Goal: Transaction & Acquisition: Purchase product/service

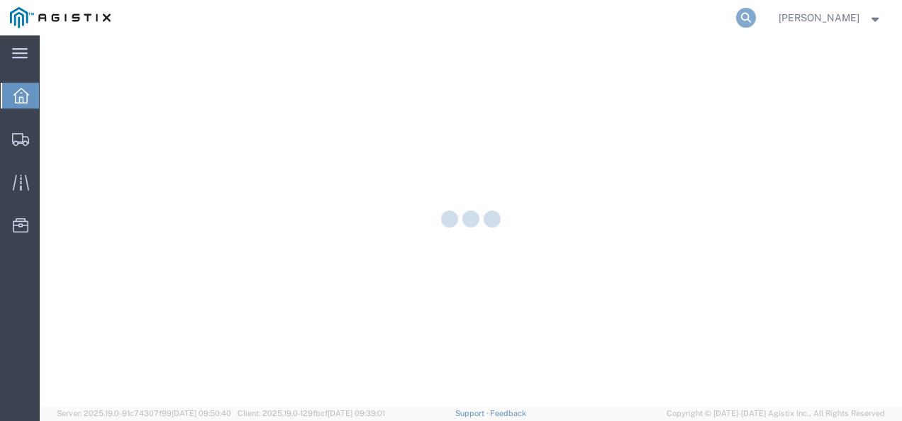
click at [755, 17] on icon at bounding box center [746, 18] width 20 height 20
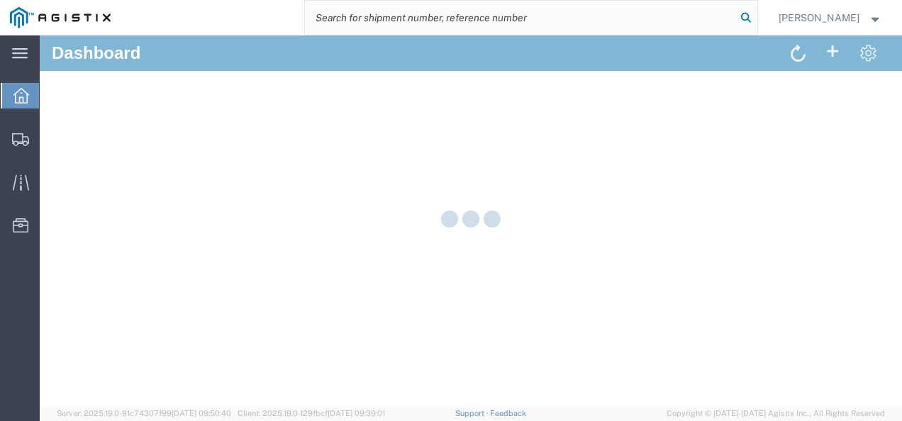
paste input "487394"
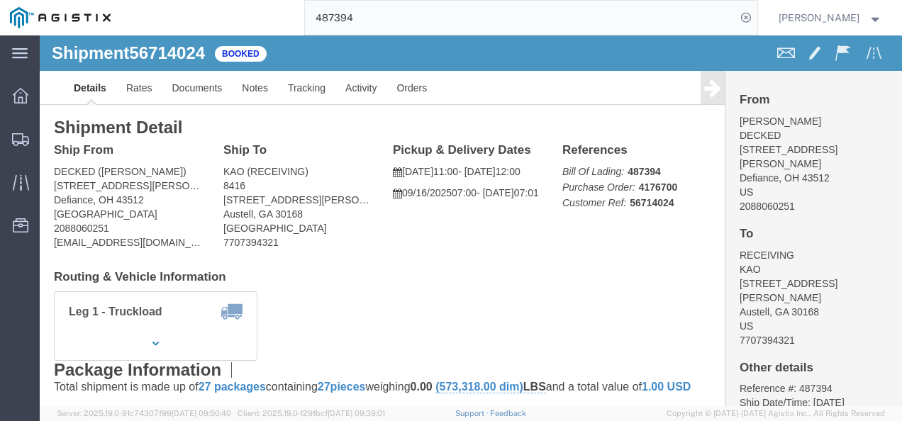
click h4 "Routing & Vehicle Information"
click div "Shipment Detail Ship From DECKED (Ashley Schwarzman) 25401 Elliot Rd Defiance, …"
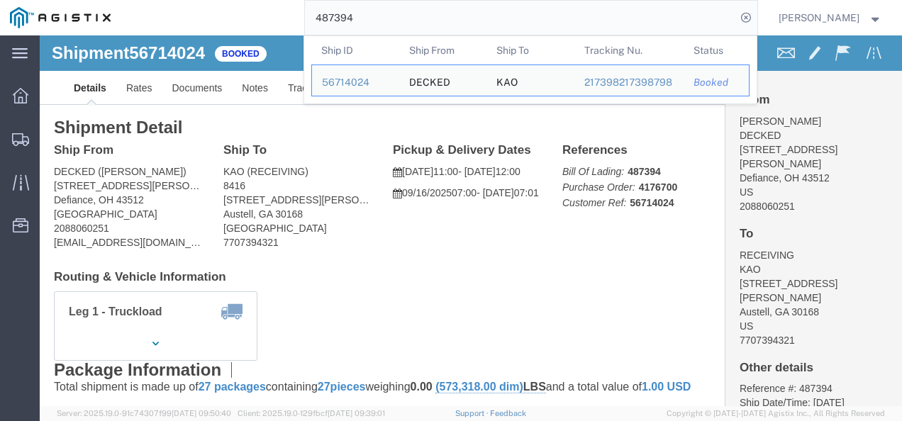
click at [409, 16] on input "487394" at bounding box center [520, 18] width 431 height 34
paste input "56795039"
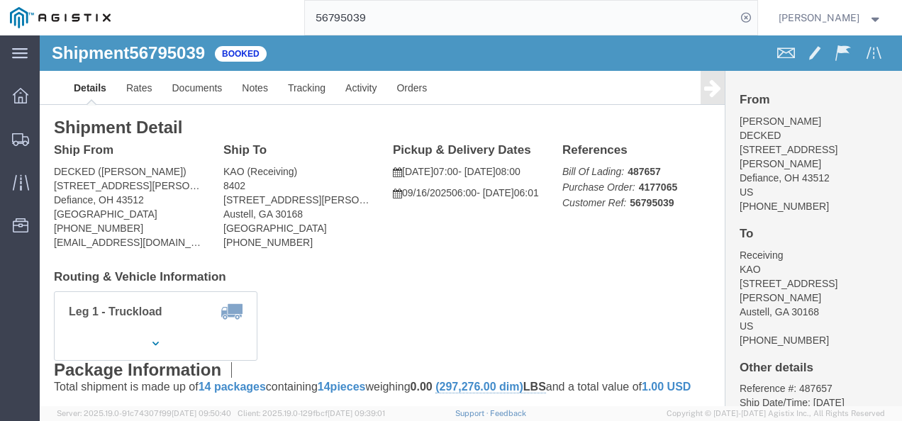
click h4 "Routing & Vehicle Information"
click div "Shipment Detail Ship From DECKED (Ashley Schwarzman) 25401 Elliott Rd. Defiance…"
drag, startPoint x: 408, startPoint y: 235, endPoint x: 421, endPoint y: 265, distance: 31.8
click h4 "Routing & Vehicle Information"
click div "Shipment Detail Ship From DECKED (Ashley Schwarzman) 25401 Elliott Rd. Defiance…"
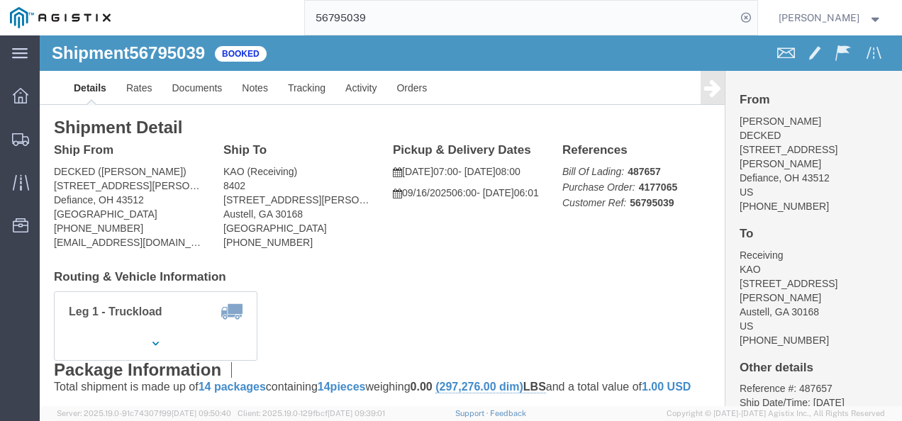
drag, startPoint x: 629, startPoint y: 167, endPoint x: 529, endPoint y: 140, distance: 103.4
click p "Bill Of Lading: 487657 Purchase Order: 4177065 Customer Ref: 56795039"
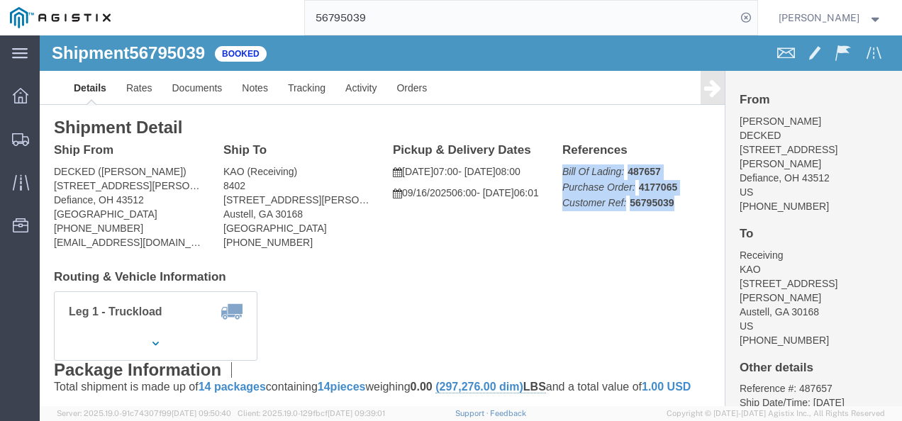
drag, startPoint x: 518, startPoint y: 133, endPoint x: 636, endPoint y: 172, distance: 124.9
click p "Bill Of Lading: 487657 Purchase Order: 4177065 Customer Ref: 56795039"
copy p "Bill Of Lading: 487657 Purchase Order: 4177065 Customer Ref: 56795039"
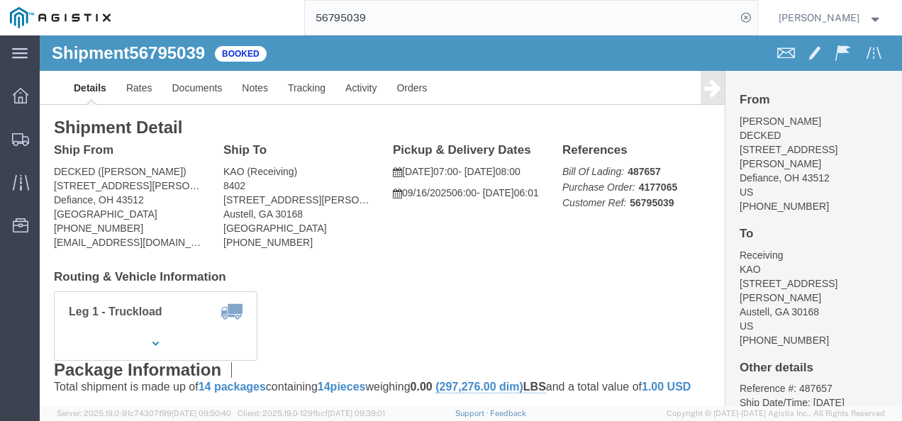
drag, startPoint x: 345, startPoint y: 264, endPoint x: 397, endPoint y: 327, distance: 82.1
click div "Leg 1 - Truckload Vehicle 1: Standard Dry Van (53 Feet) Number of trucks: 1"
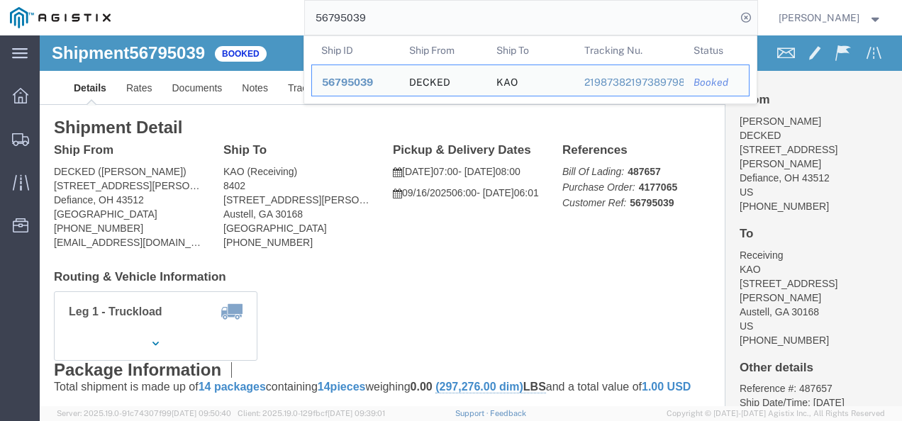
drag, startPoint x: 448, startPoint y: 3, endPoint x: 249, endPoint y: 5, distance: 199.3
click at [249, 5] on div "56795039 Ship ID Ship From Ship To Tracking Nu. Status Ship ID 56795039 Ship Fr…" at bounding box center [439, 17] width 637 height 35
click at [407, 28] on input "56795039" at bounding box center [520, 18] width 431 height 34
drag, startPoint x: 404, startPoint y: 26, endPoint x: 267, endPoint y: 21, distance: 137.0
click at [267, 21] on div "56795039 Ship ID Ship From Ship To Tracking Nu. Status Ship ID 56795039 Ship Fr…" at bounding box center [439, 17] width 637 height 35
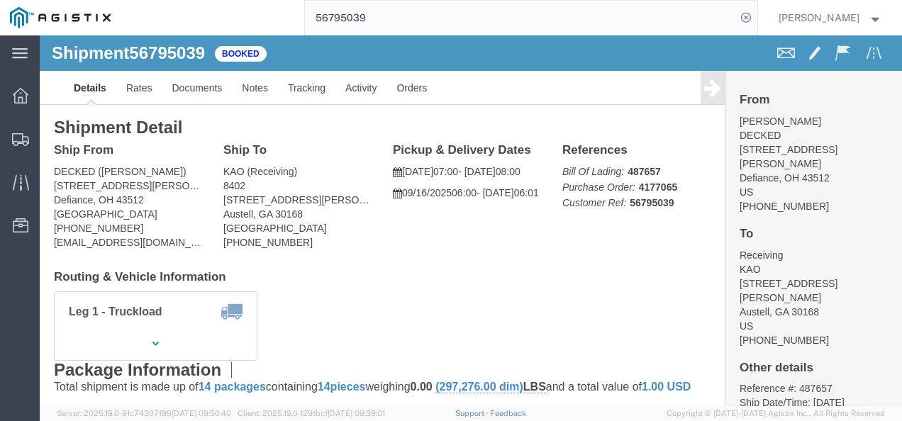
paste input "14024"
click div "References Bill Of Lading: 487394 Purchase Order: 4176700 Customer Ref: 5671402…"
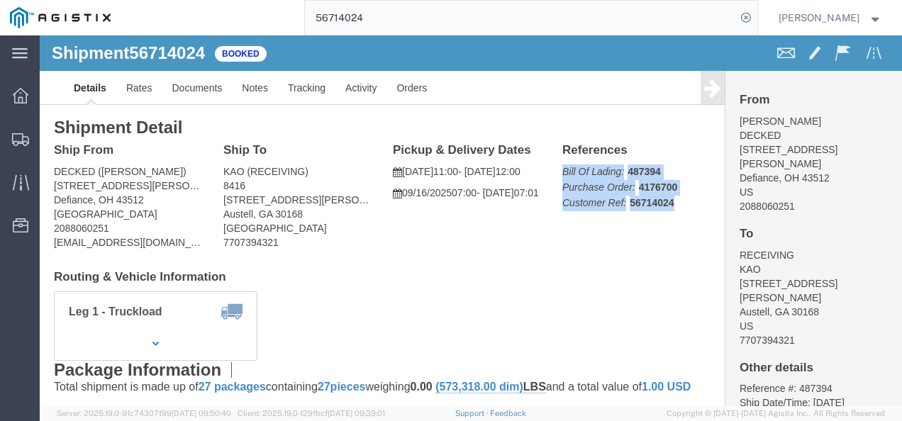
drag, startPoint x: 627, startPoint y: 167, endPoint x: 505, endPoint y: 132, distance: 127.0
click div "References Bill Of Lading: 487394 Purchase Order: 4176700 Customer Ref: 5671402…"
copy p "Bill Of Lading: 487394 Purchase Order: 4176700 Customer Ref: 56714024"
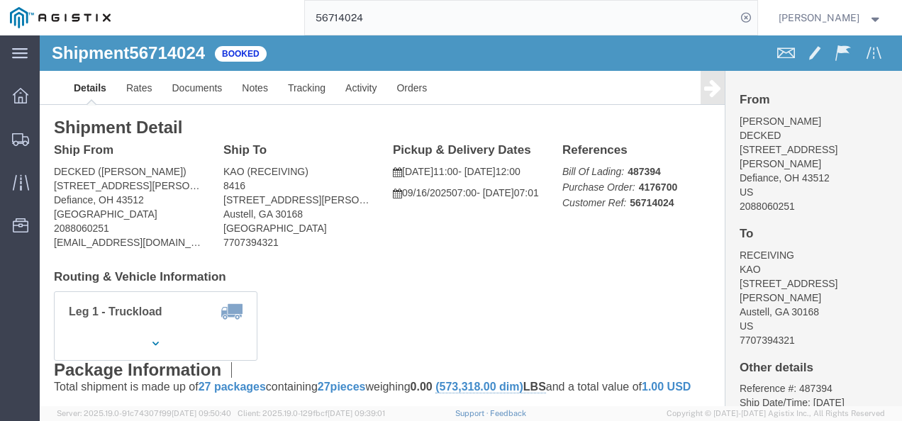
click h4 "Routing & Vehicle Information"
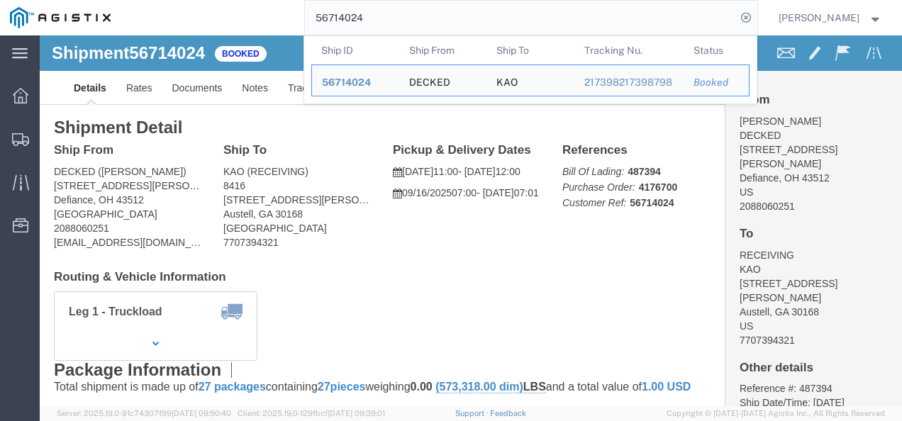
click at [407, 26] on input "56714024" at bounding box center [520, 18] width 431 height 34
click at [404, 26] on input "56714024" at bounding box center [520, 18] width 431 height 34
click at [399, 28] on input "56714024" at bounding box center [520, 18] width 431 height 34
paste input "56833202"
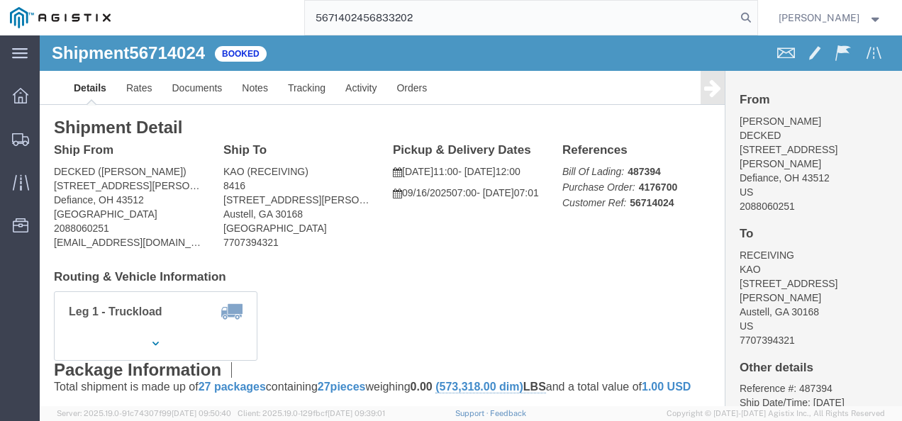
click at [409, 16] on input "5671402456833202" at bounding box center [520, 18] width 431 height 34
paste input "search"
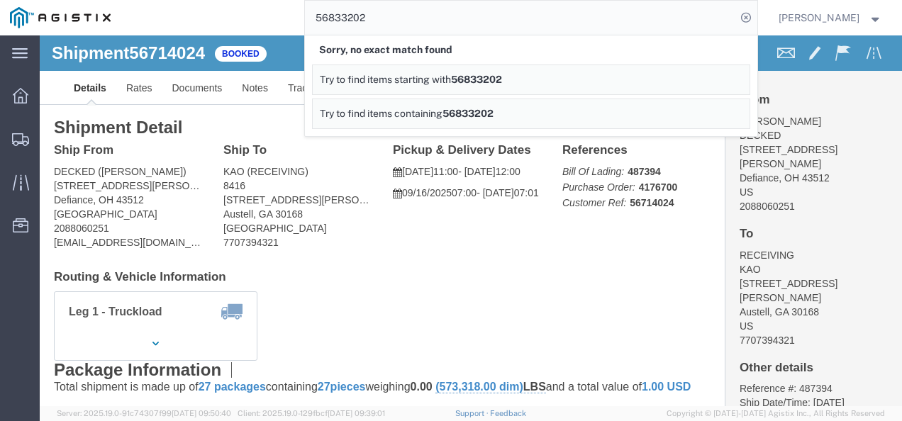
click div "Ship From DECKED (Ashley Schwarzman) 25401 Elliot Rd Defiance, OH 43512 United …"
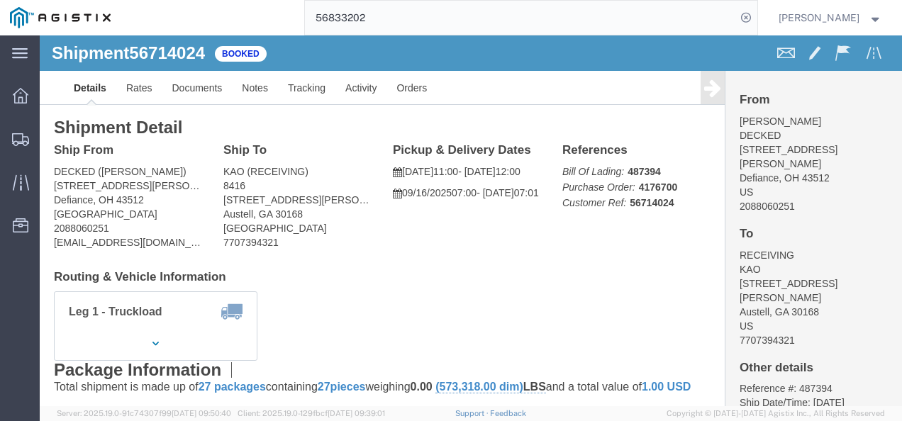
click at [410, 29] on input "56833202" at bounding box center [520, 18] width 431 height 34
click at [409, 27] on input "56833202" at bounding box center [520, 18] width 431 height 34
paste input "1995"
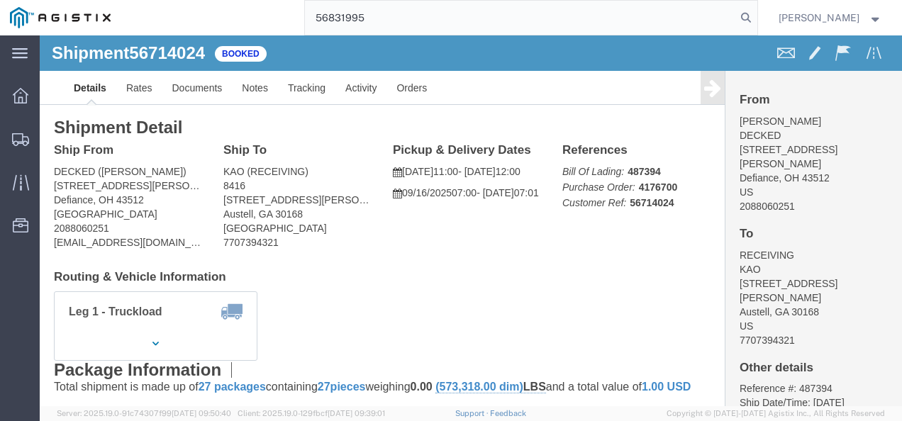
type input "56831995"
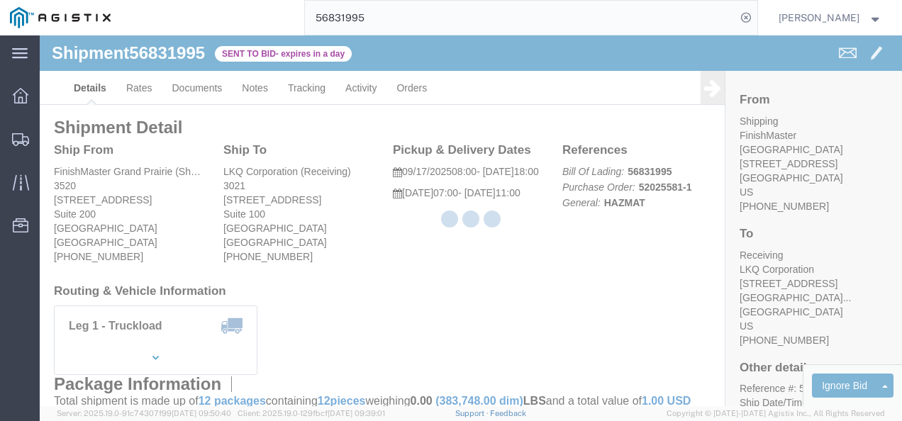
click at [411, 266] on div at bounding box center [471, 220] width 862 height 371
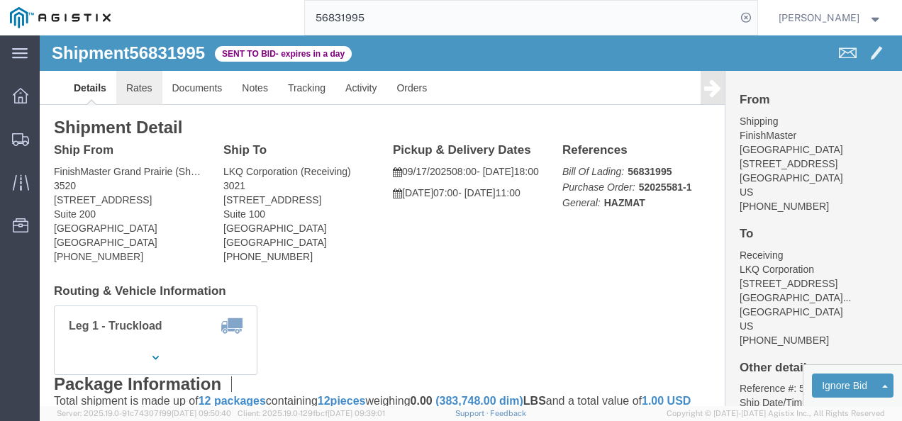
click link "Rates"
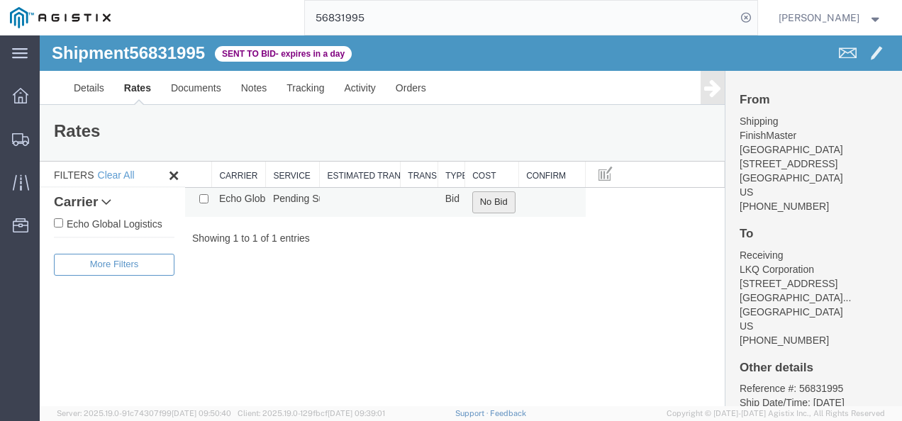
click at [491, 203] on button "No Bid" at bounding box center [493, 203] width 43 height 22
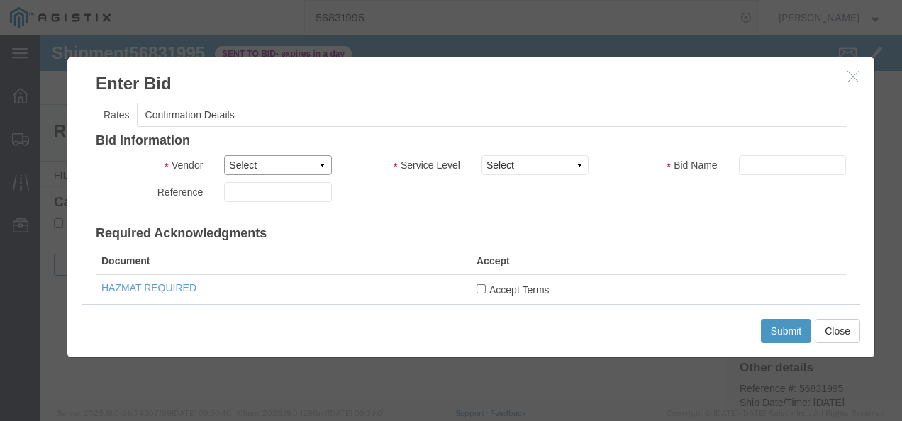
click at [285, 165] on select "Select Echo Global Logistics" at bounding box center [277, 165] width 107 height 20
click at [224, 155] on select "Select Echo Global Logistics" at bounding box center [277, 165] width 107 height 20
click at [285, 157] on select "Select Echo Global Logistics" at bounding box center [277, 165] width 107 height 20
select select "4622"
click at [224, 155] on select "Select Echo Global Logistics" at bounding box center [277, 165] width 107 height 20
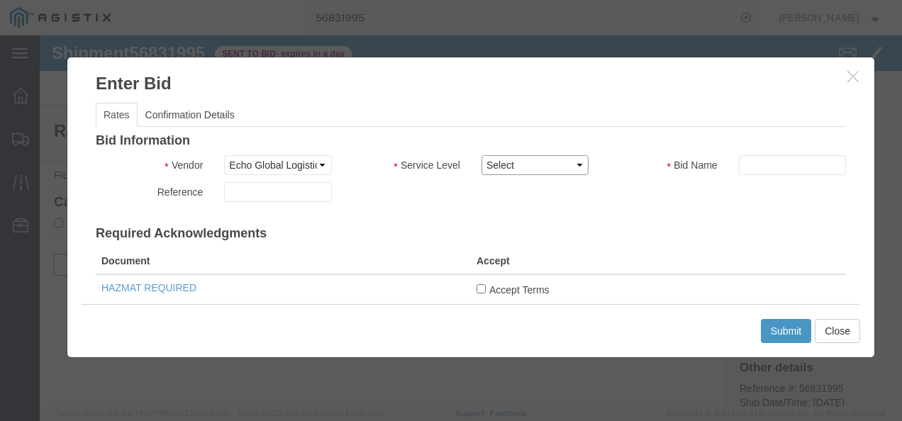
click at [506, 163] on select "Select Guaranteed Next Day LTL Standard 3-5 Day Rail TL Standard 3 - 5 Day" at bounding box center [535, 165] width 107 height 20
select select "13989"
click at [482, 155] on select "Select Guaranteed Next Day LTL Standard 3-5 Day Rail TL Standard 3 - 5 Day" at bounding box center [535, 165] width 107 height 20
click at [620, 233] on h3 "Required Acknowledgments" at bounding box center [471, 234] width 750 height 14
click at [765, 169] on input "text" at bounding box center [792, 165] width 107 height 20
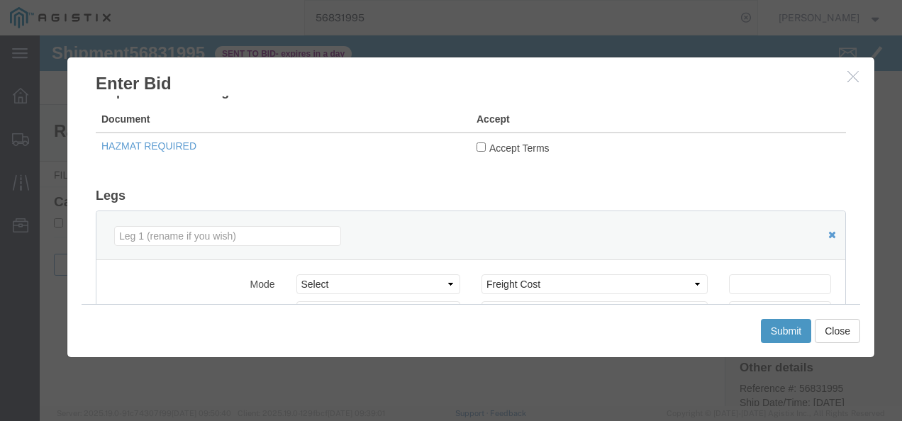
scroll to position [213, 0]
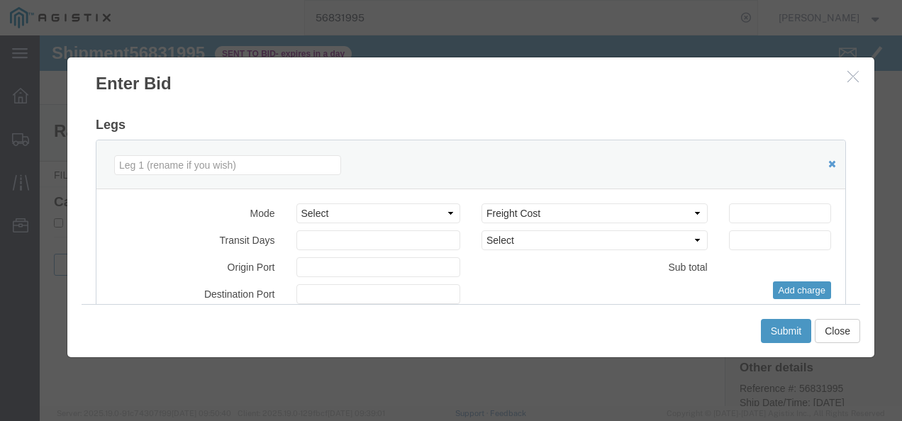
type input "txkjs"
click at [789, 208] on input "number" at bounding box center [780, 214] width 102 height 20
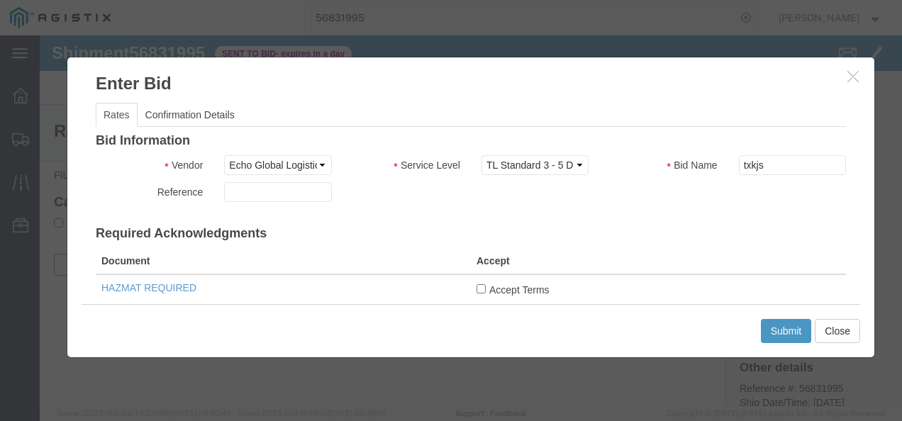
type input "1750"
click at [638, 211] on div "Bid Information Vendor Select Echo Global Logistics Service Level Select Guaran…" at bounding box center [471, 416] width 750 height 565
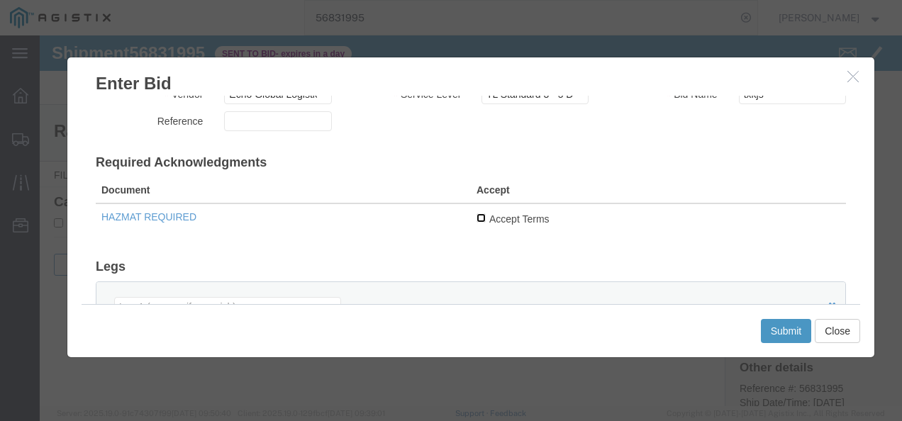
click at [477, 218] on input "Accept Terms" at bounding box center [481, 217] width 9 height 9
checkbox input "true"
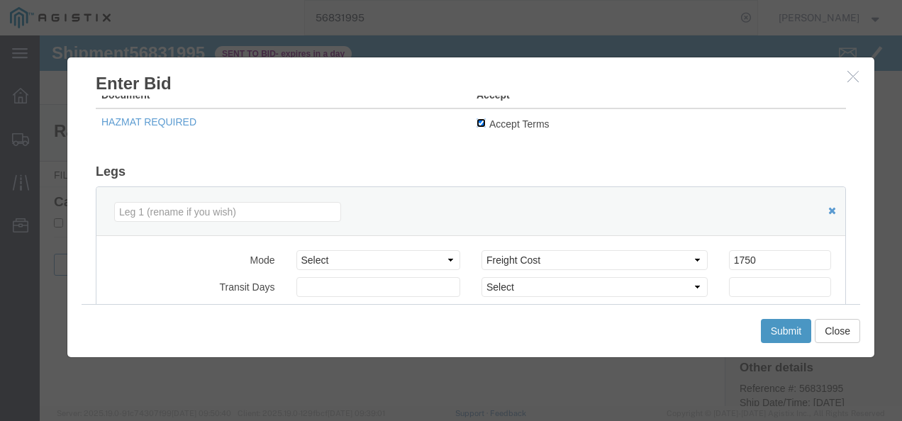
scroll to position [284, 0]
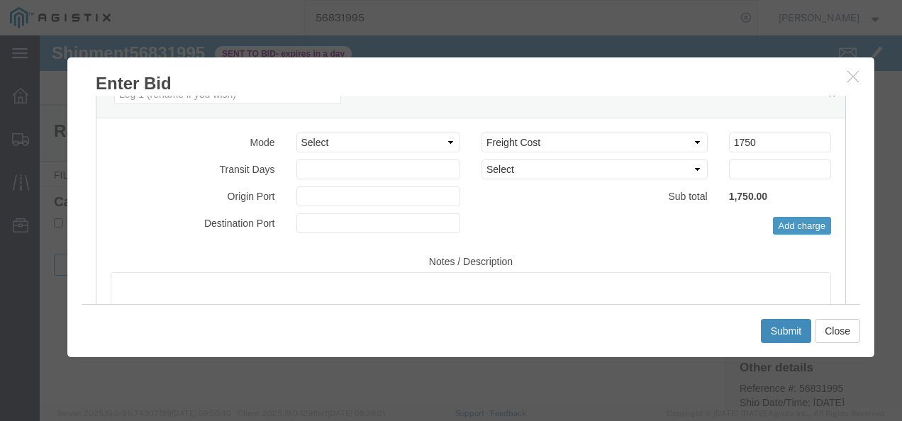
drag, startPoint x: 783, startPoint y: 335, endPoint x: 343, endPoint y: 357, distance: 441.0
click at [783, 335] on button "Submit" at bounding box center [786, 331] width 51 height 24
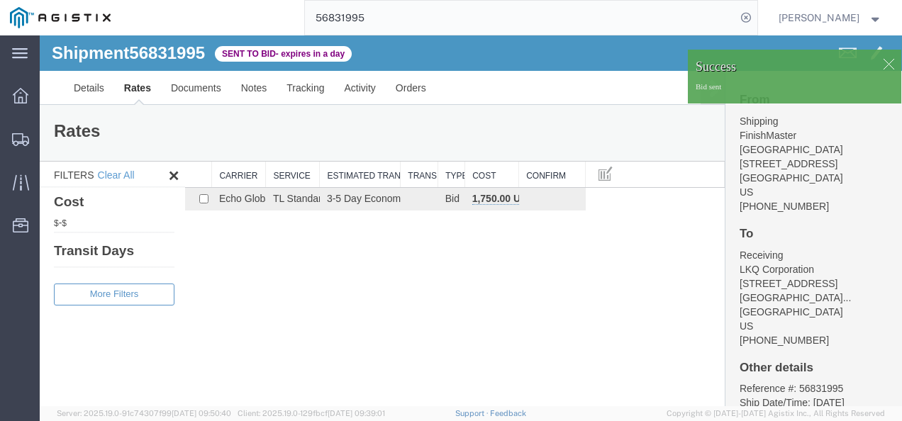
click at [453, 322] on div "Shipment 56831995 1 of 1 Sent to Bid - expires in a day Details Rates Documents…" at bounding box center [471, 220] width 862 height 371
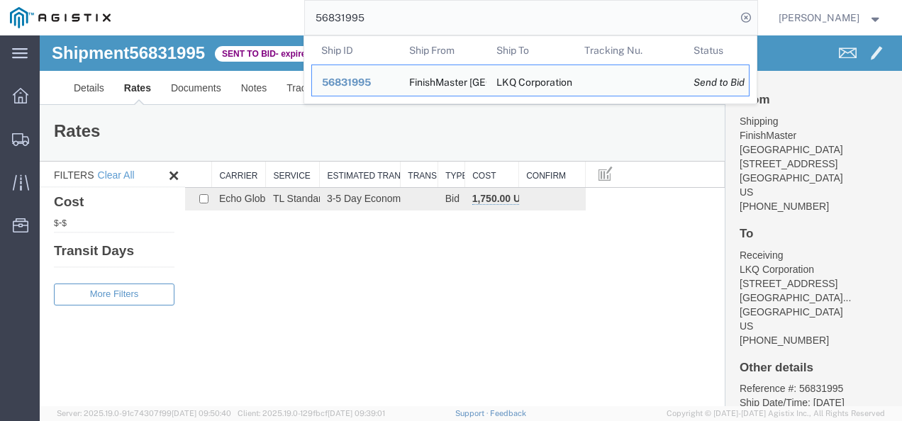
click at [433, 20] on input "56831995" at bounding box center [520, 18] width 431 height 34
paste input "3202"
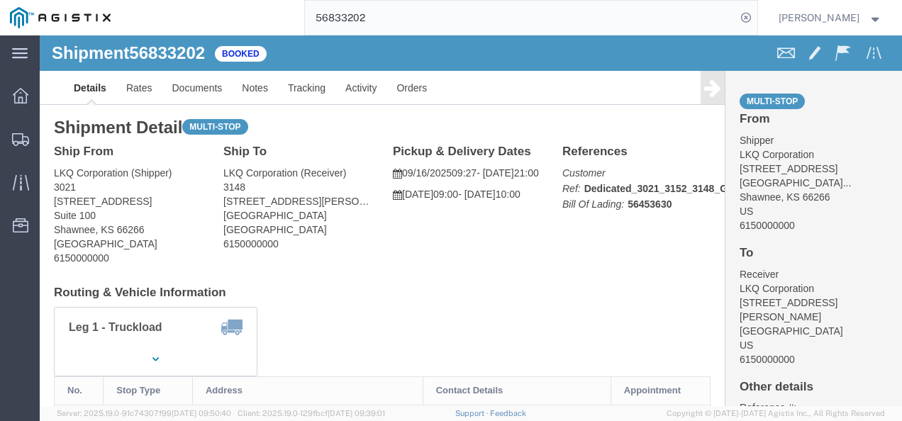
click div "Ship From LKQ Corporation (Shipper) 3021 24550 West 43rd Street Suite 100 Shawn…"
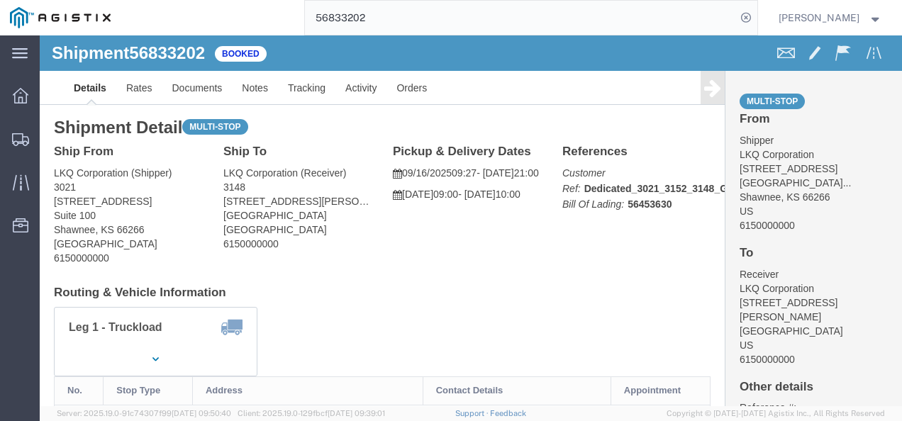
drag, startPoint x: 393, startPoint y: 221, endPoint x: 400, endPoint y: 244, distance: 23.8
click div "Ship From LKQ Corporation (Shipper) 3021 24550 West 43rd Street Suite 100 Shawn…"
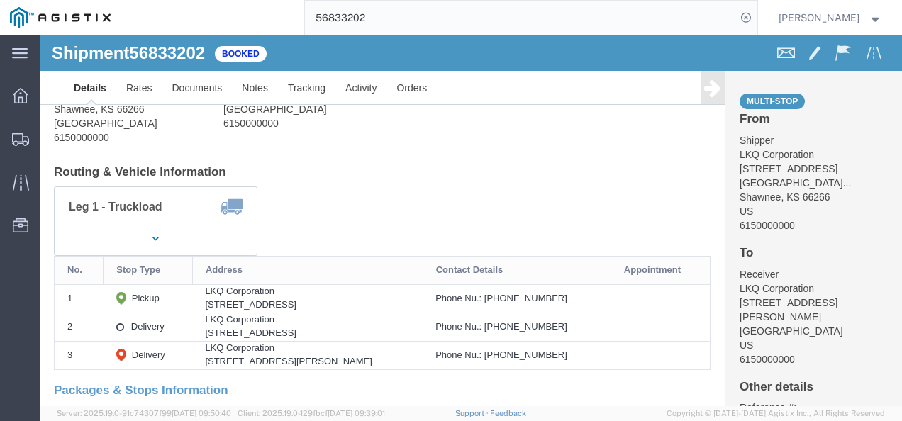
scroll to position [142, 0]
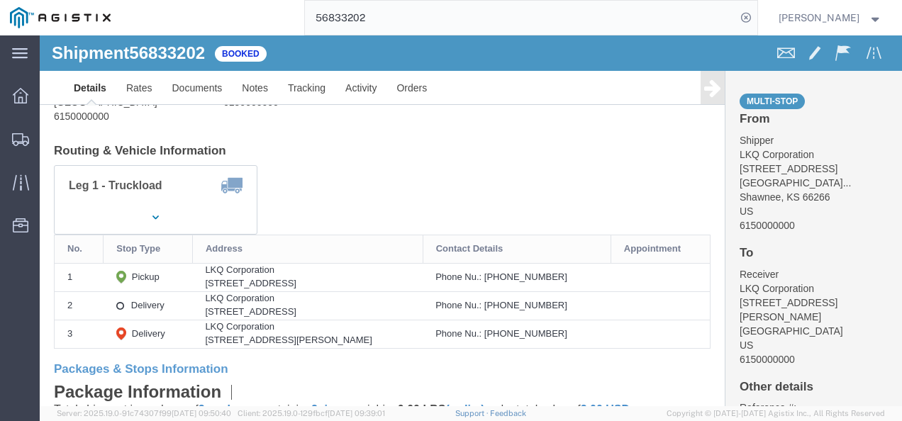
click div "Leg 1 - Truckload Number of trucks: 1"
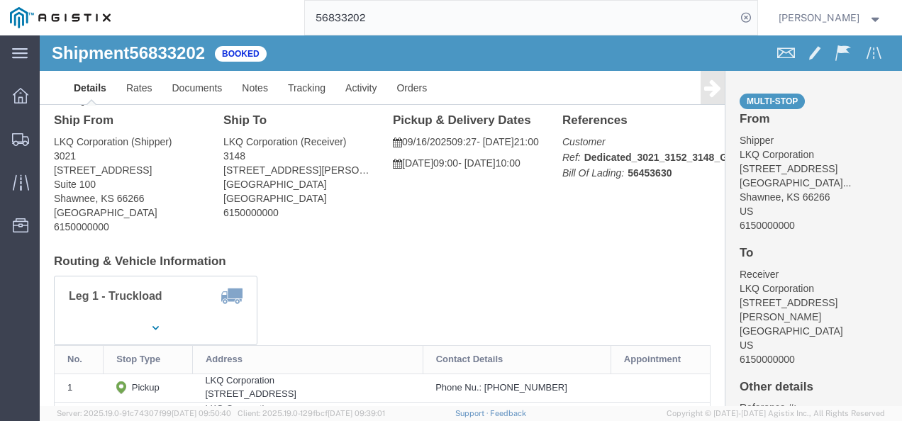
scroll to position [0, 0]
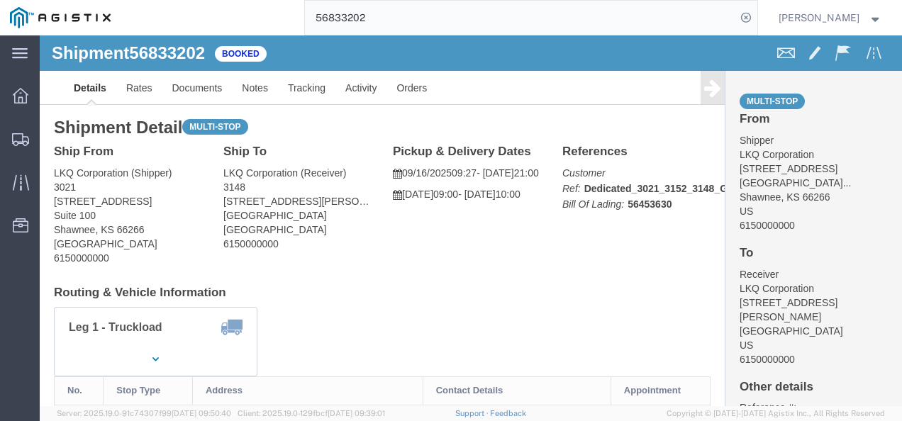
drag, startPoint x: 360, startPoint y: 267, endPoint x: 382, endPoint y: 270, distance: 21.4
click div "Shipment Detail Multi-stop Ship From LKQ Corporation (Shipper) 3021 24550 West …"
click h4 "Routing & Vehicle Information"
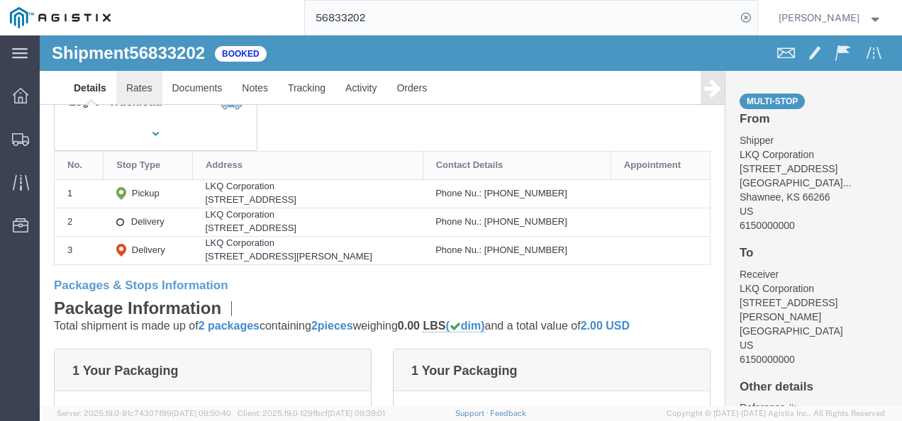
scroll to position [64, 0]
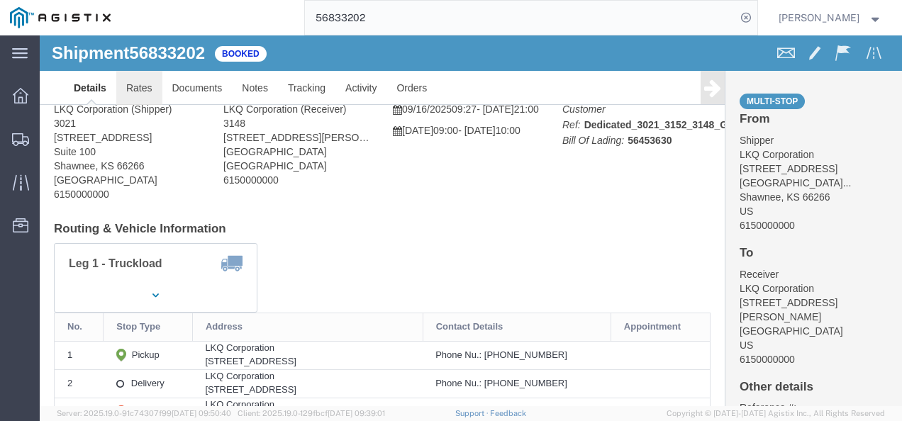
click link "Rates"
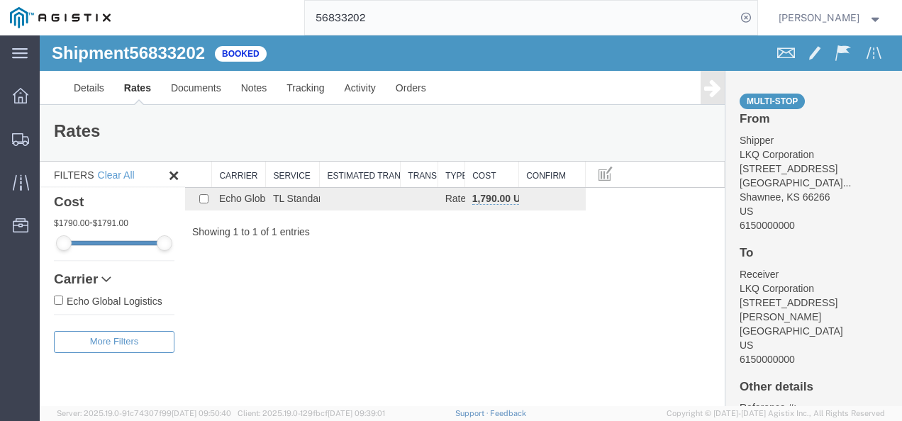
click at [345, 235] on div "Shipment 56833202 1 of 1 Booked Details Rates Documents Notes Tracking Activity…" at bounding box center [471, 220] width 862 height 371
click at [87, 88] on link "Details" at bounding box center [89, 88] width 50 height 34
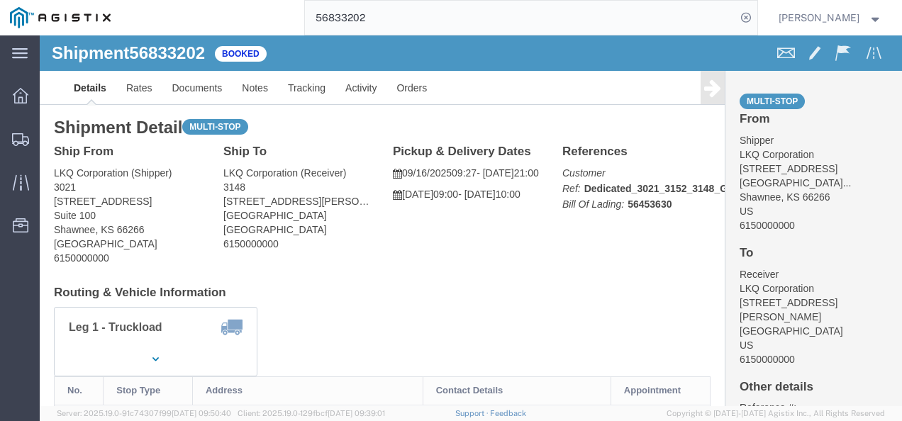
drag, startPoint x: 374, startPoint y: 277, endPoint x: 327, endPoint y: 213, distance: 79.0
click div "Shipment Detail Multi-stop Ship From LKQ Corporation (Shipper) 3021 24550 West …"
click span "56833202"
copy span "56833202"
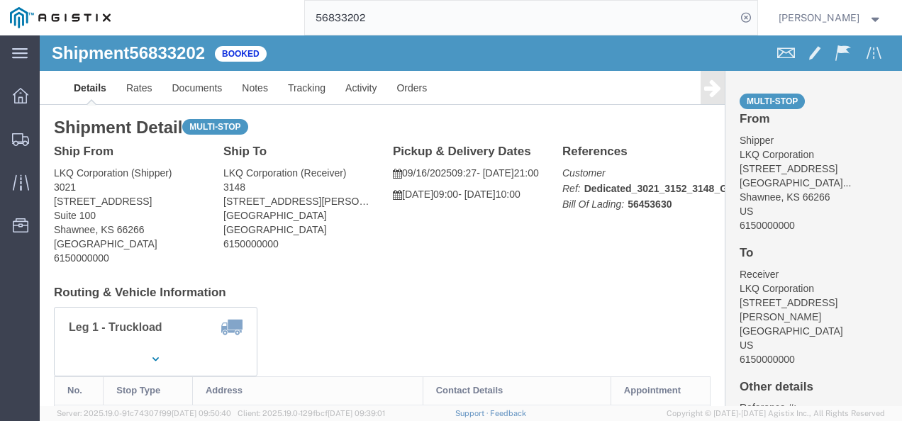
drag, startPoint x: 472, startPoint y: 231, endPoint x: 460, endPoint y: 297, distance: 67.9
click div "Ship From LKQ Corporation (Shipper) 3021 24550 West 43rd Street Suite 100 Shawn…"
click div "Shipment 56833202 1 of 1 Booked Details Rates Documents Notes Tracking Activity…"
click at [433, 9] on input "56833202" at bounding box center [520, 18] width 431 height 34
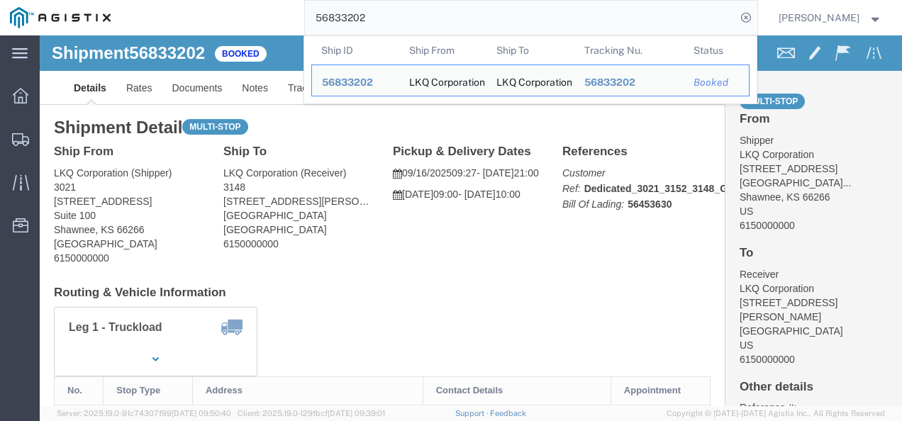
click at [427, 9] on input "56833202" at bounding box center [520, 18] width 431 height 34
paste input "08303"
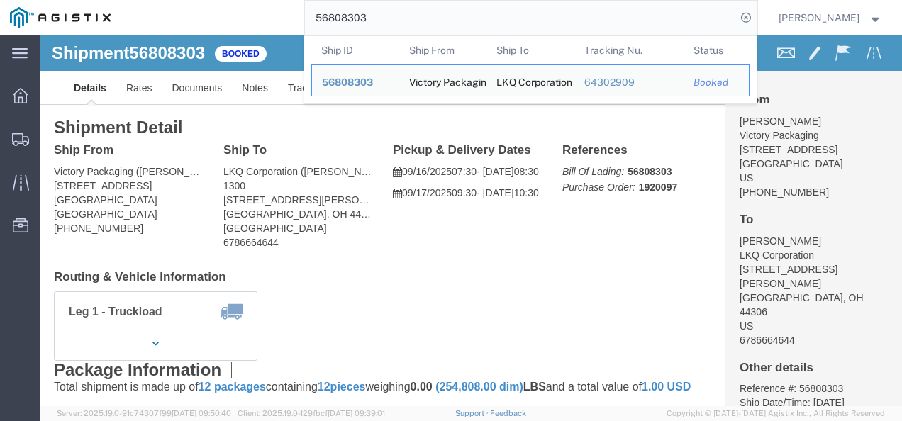
drag, startPoint x: 813, startPoint y: 189, endPoint x: 710, endPoint y: 319, distance: 165.6
click h4 "To"
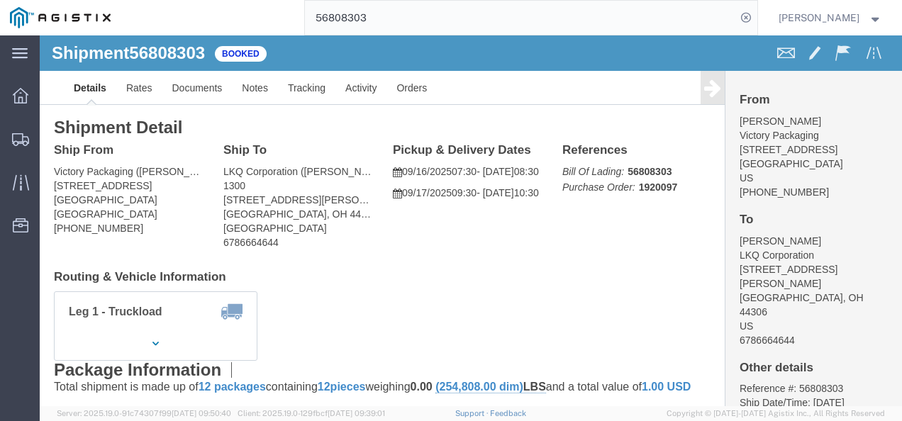
drag, startPoint x: 496, startPoint y: 221, endPoint x: 516, endPoint y: 251, distance: 36.8
click div "Shipment Detail Ship From Victory Packaging (Steve) 31740 Enterprise Drive Livo…"
click div "From Steve Victory Packaging 31740 Enterprise Drive Livonia, MI 48150 US 800-79…"
drag, startPoint x: 831, startPoint y: 192, endPoint x: 509, endPoint y: 241, distance: 325.8
click h4 "Routing & Vehicle Information"
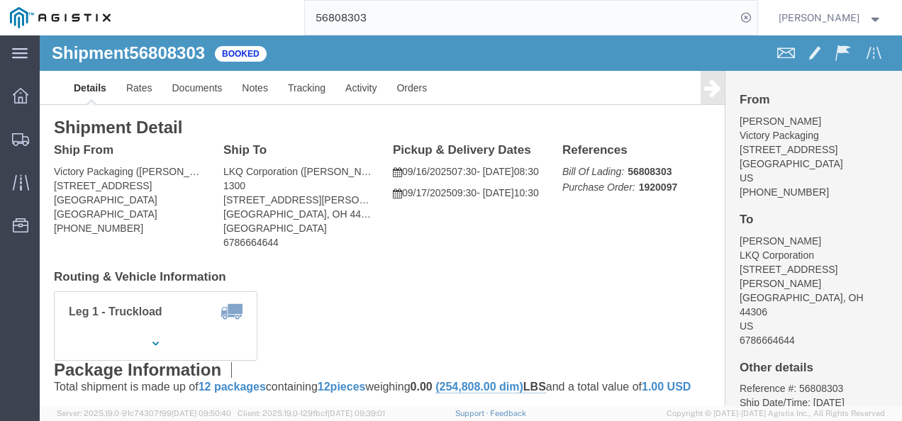
click at [454, 13] on input "56808303" at bounding box center [520, 18] width 431 height 34
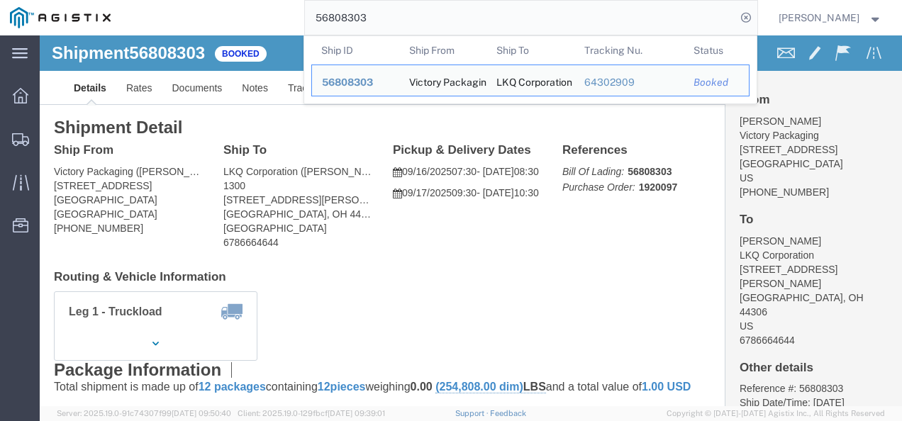
click at [454, 13] on input "56808303" at bounding box center [520, 18] width 431 height 34
paste input "3396"
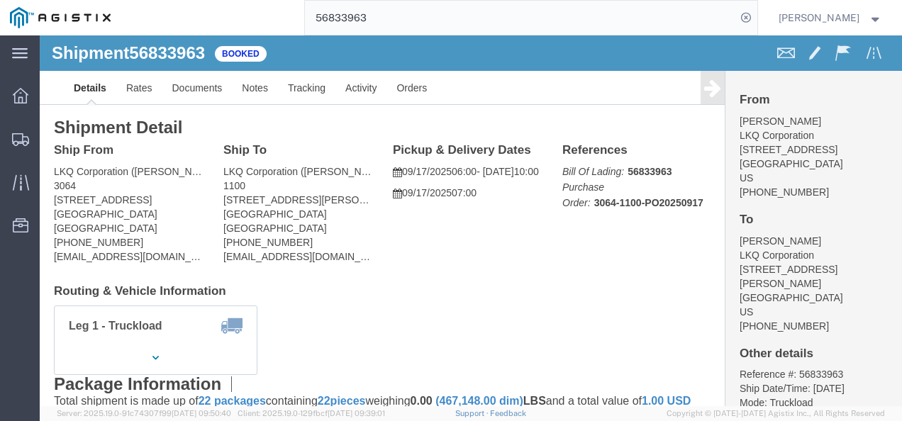
click div "Leg 1 - Truckload Vehicle 1: Standard Dry Van (53 Feet) Number of trucks: 1"
click at [469, 13] on input "56833963" at bounding box center [520, 18] width 431 height 34
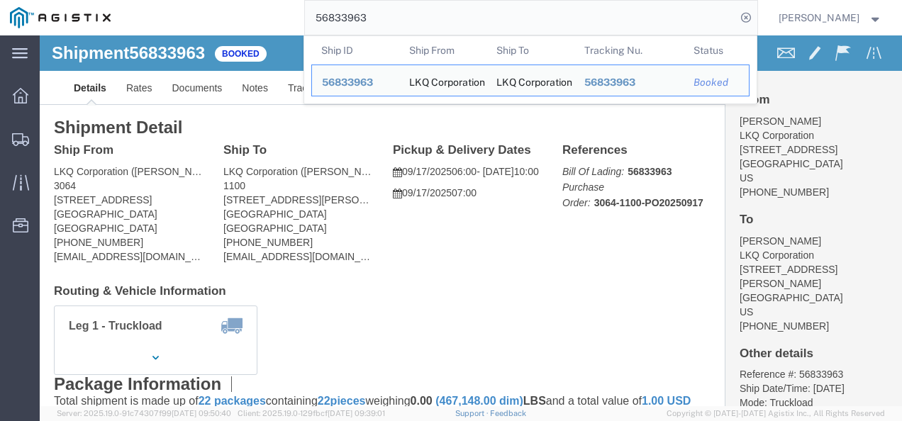
click at [469, 13] on input "56833963" at bounding box center [520, 18] width 431 height 34
paste input "797080"
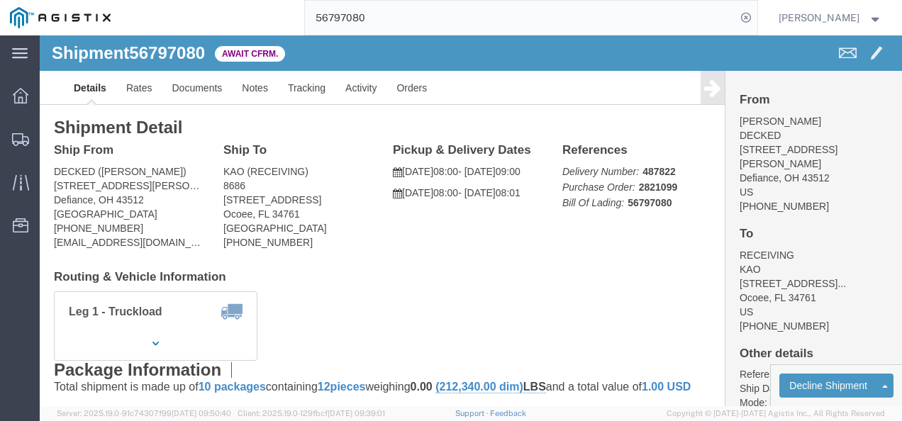
click div "Shipment Detail Ship From DECKED (Ashley Schwarzman) 25401 Elliott Rd Defiance,…"
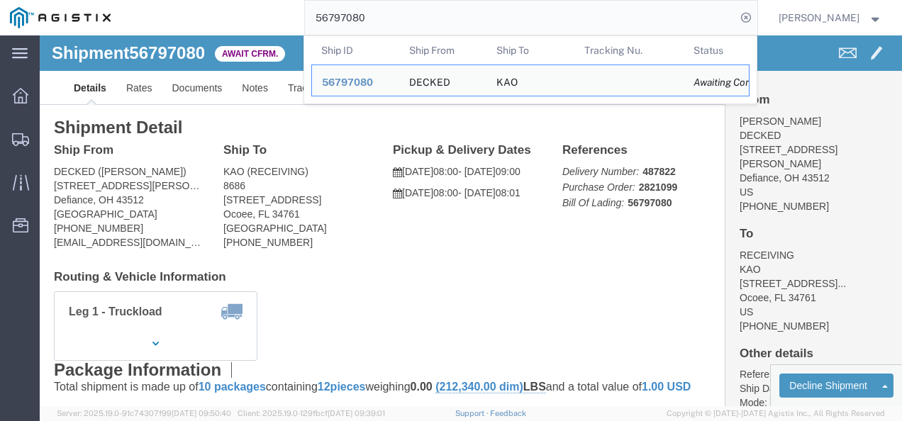
click at [410, 26] on input "56797080" at bounding box center [520, 18] width 431 height 34
paste input "397756"
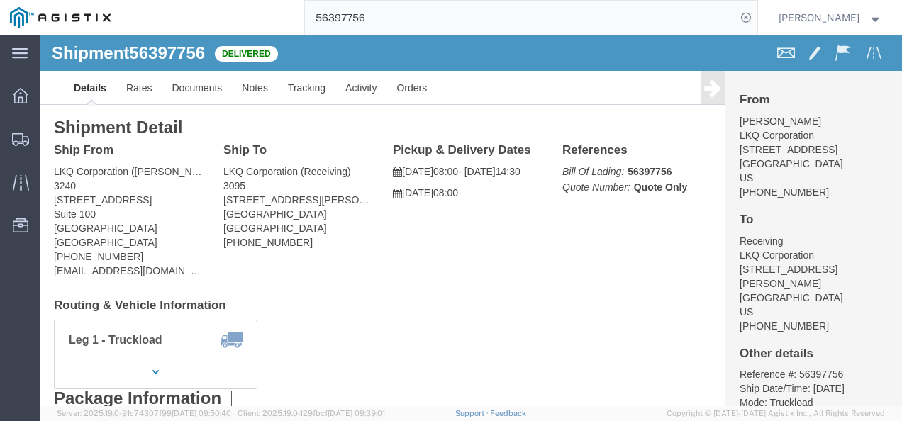
click div "Ship From LKQ Corporation (Margaret I. Harris) 3240 24550 W 43rd St Suite 100 S…"
drag, startPoint x: 426, startPoint y: 241, endPoint x: 402, endPoint y: 240, distance: 24.2
click div "Ship From LKQ Corporation (Margaret I. Harris) 3240 24550 W 43rd St Suite 100 S…"
click h4 "Routing & Vehicle Information"
click div "Ship To LKQ Corporation (Receiving) 3095 2500 Scarbrough Dr Ste 100 Austin, TX …"
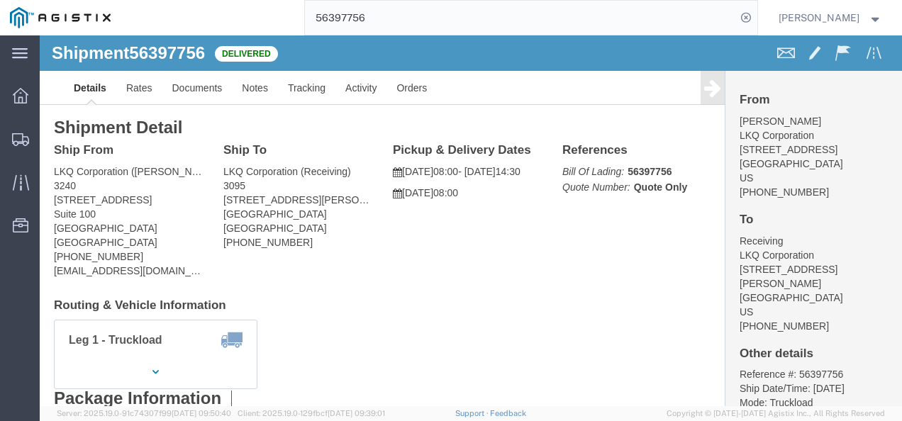
click div "Ship From LKQ Corporation (Margaret I. Harris) 3240 24550 W 43rd St Suite 100 S…"
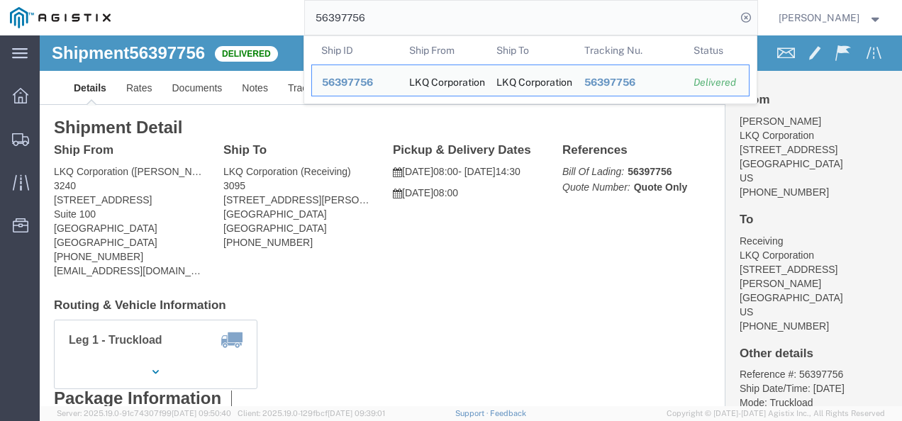
click at [431, 18] on input "56397756" at bounding box center [520, 18] width 431 height 34
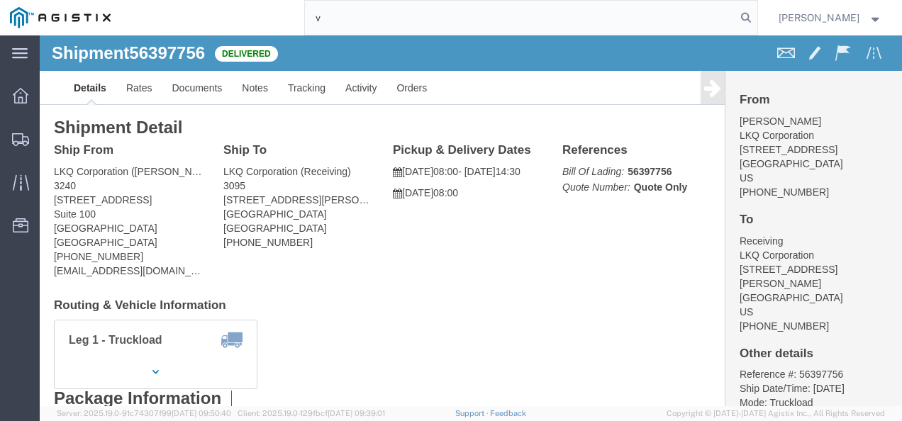
click at [431, 18] on input "v" at bounding box center [520, 18] width 431 height 34
paste input "56832235"
type input "56832235"
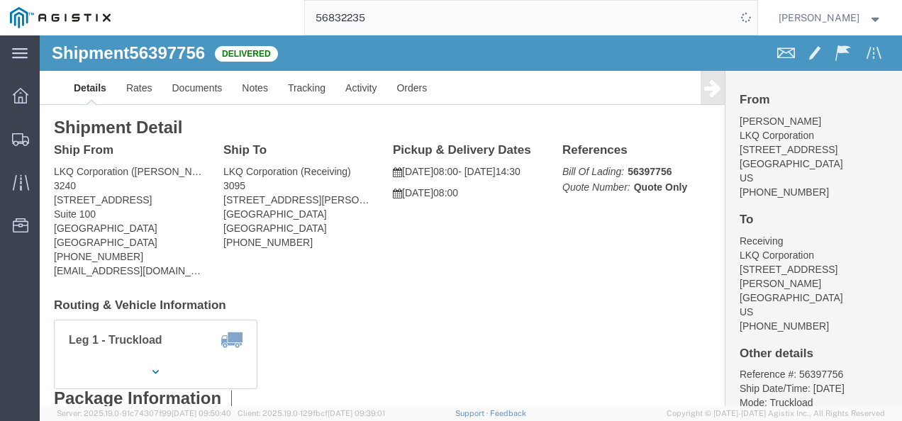
click div "Shipment Detail Ship From LKQ Corporation (Margaret I. Harris) 3240 24550 W 43r…"
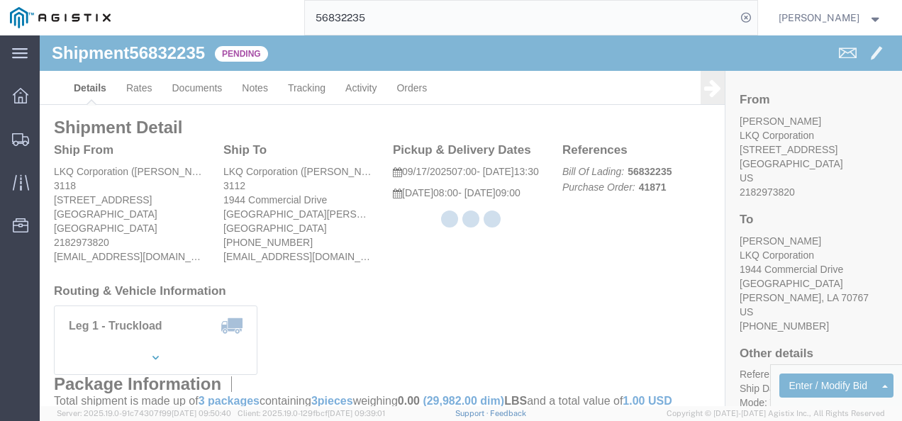
click at [376, 281] on div at bounding box center [471, 220] width 862 height 371
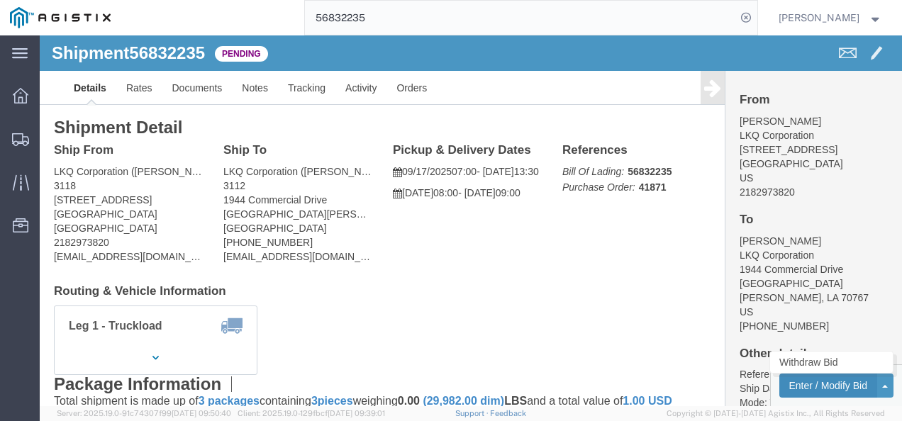
click button "Enter / Modify Bid"
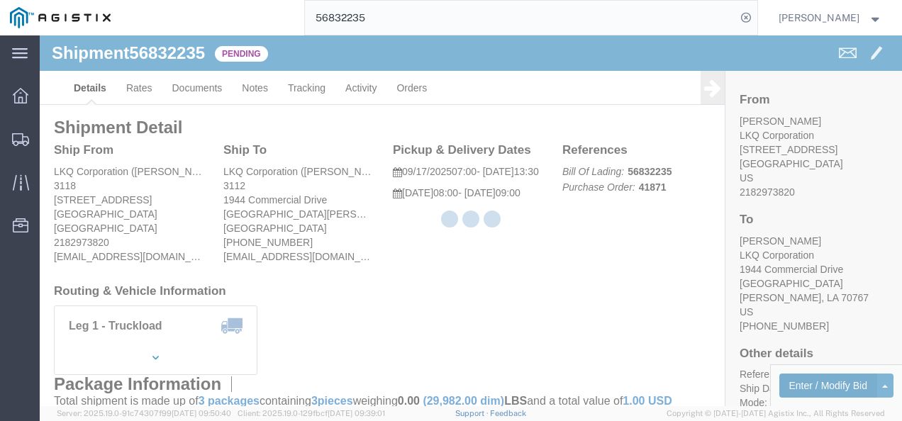
select select "4622"
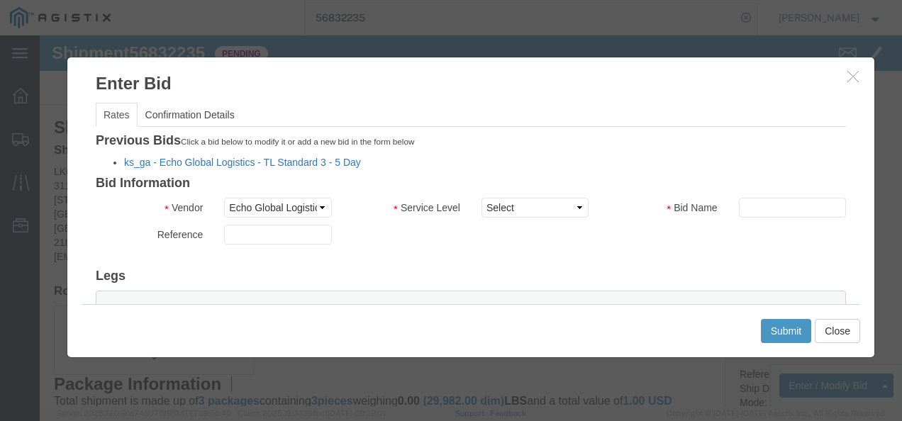
click link "ks_ga - Echo Global Logistics - TL Standard 3 - 5 Day"
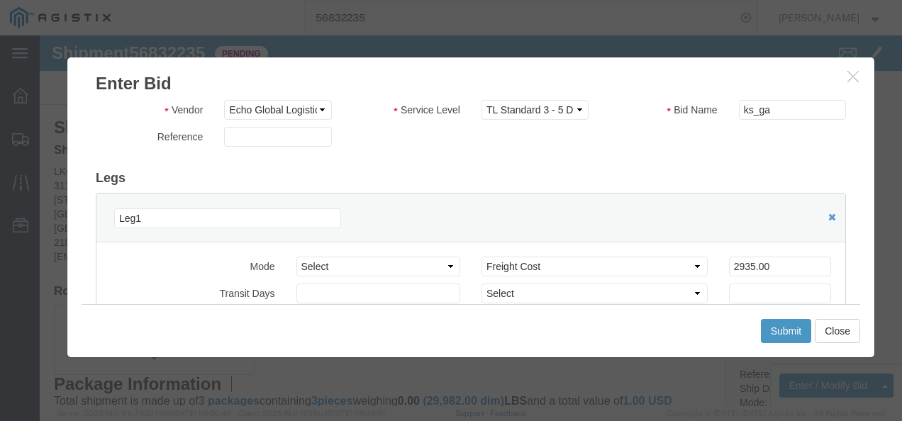
scroll to position [142, 0]
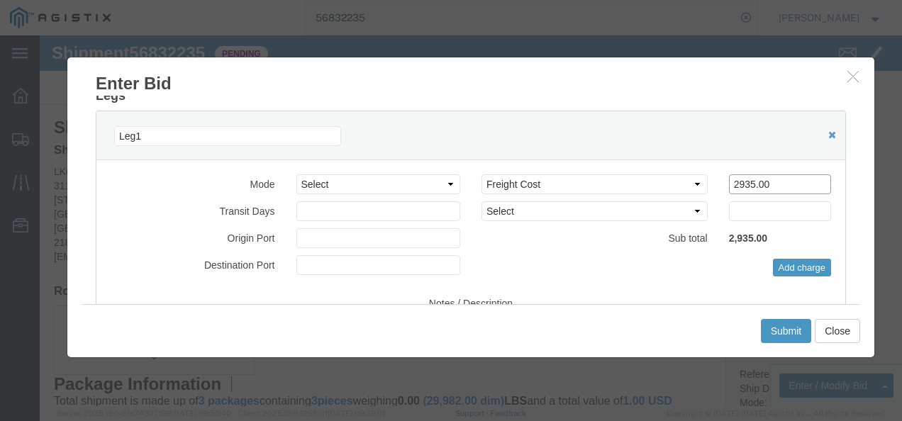
drag, startPoint x: 733, startPoint y: 142, endPoint x: 484, endPoint y: 138, distance: 248.3
click div "Select 2 Day Service 3 Axle Winch Truck 3 to 5 Day Service 96L Domestic Flat Ra…"
type input "2300"
click button "Submit"
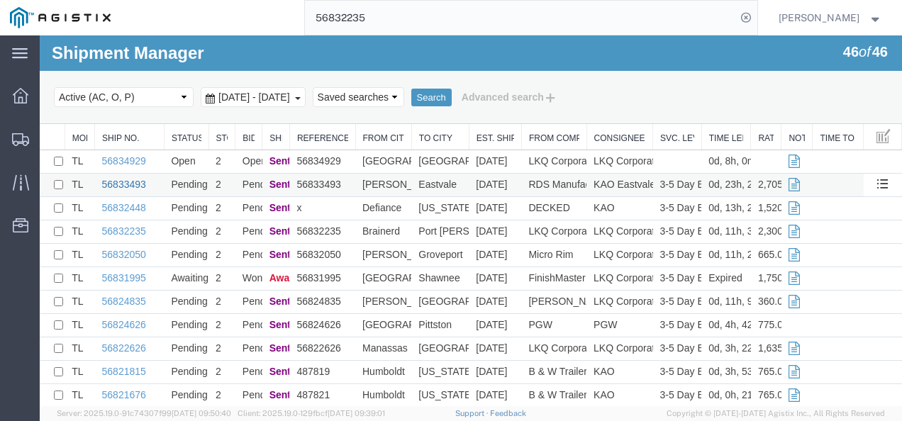
click at [119, 184] on link "56833493" at bounding box center [124, 184] width 44 height 11
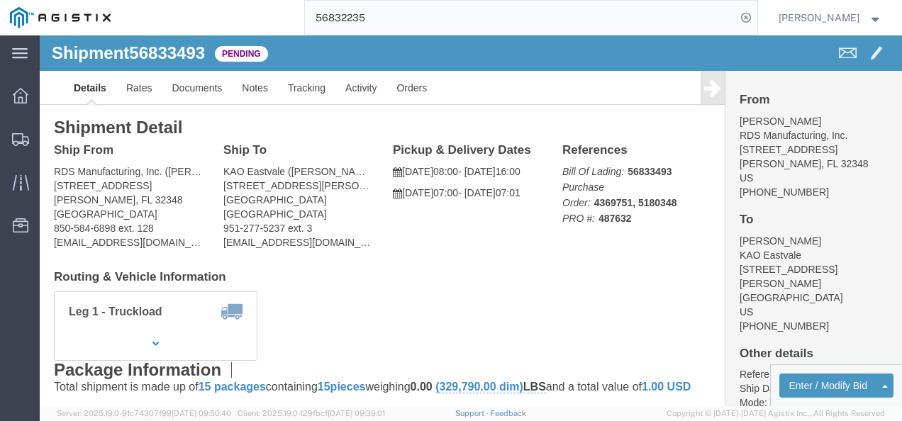
click div "Leg 1 - Truckload Vehicle 1: Standard Dry Van (53 Feet) Number of trucks: 1"
click link "Rates"
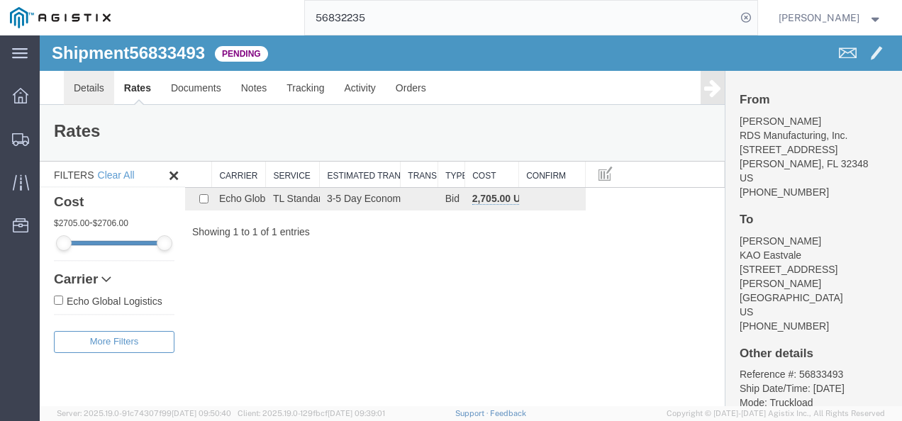
click at [81, 78] on link "Details" at bounding box center [89, 88] width 50 height 34
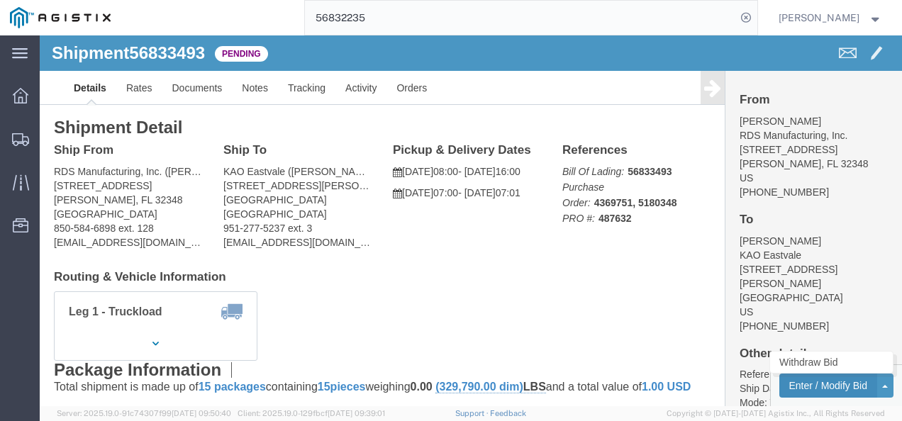
click button "Enter / Modify Bid"
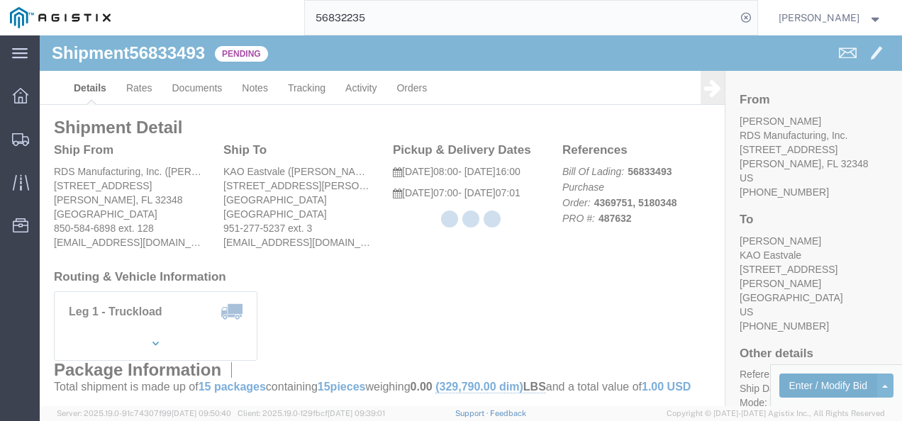
select select "4622"
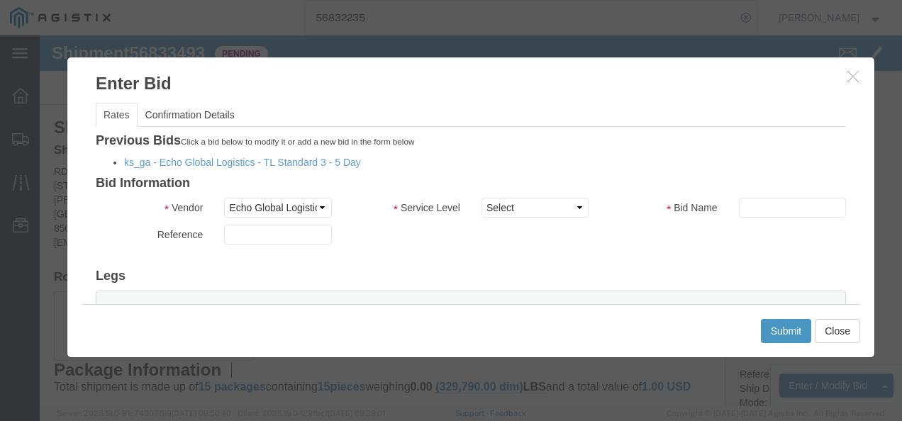
click li "ks_ga - Echo Global Logistics - TL Standard 3 - 5 Day"
click link "ks_ga - Echo Global Logistics - TL Standard 3 - 5 Day"
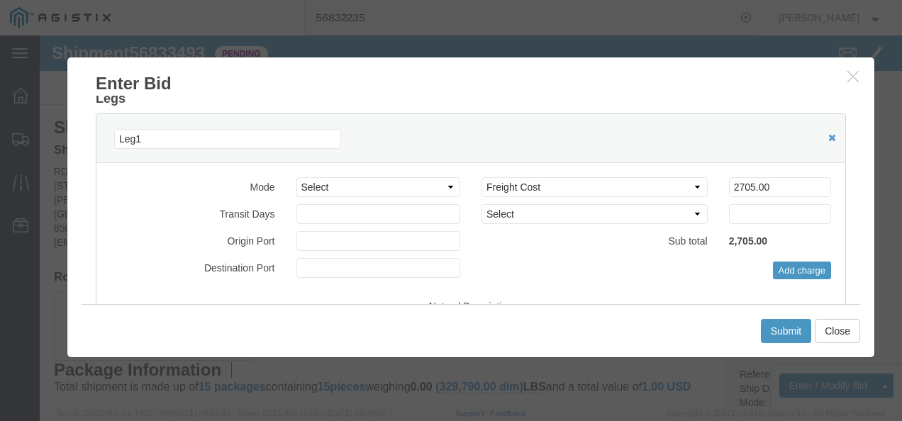
scroll to position [142, 0]
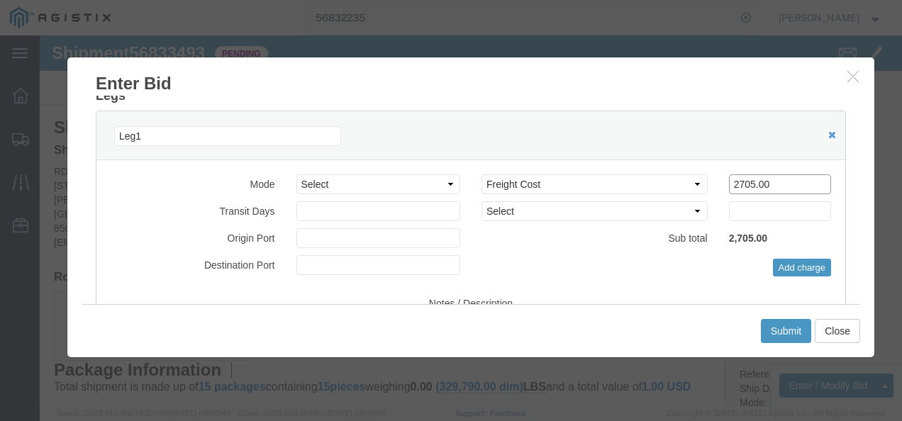
drag, startPoint x: 738, startPoint y: 148, endPoint x: 497, endPoint y: 140, distance: 240.6
click div "Select 2 Day Service 3 Axle Winch Truck 3 to 5 Day Service 96L Domestic Flat Ra…"
type input "3"
type input "2500"
click button "Submit"
